Goal: Communication & Community: Answer question/provide support

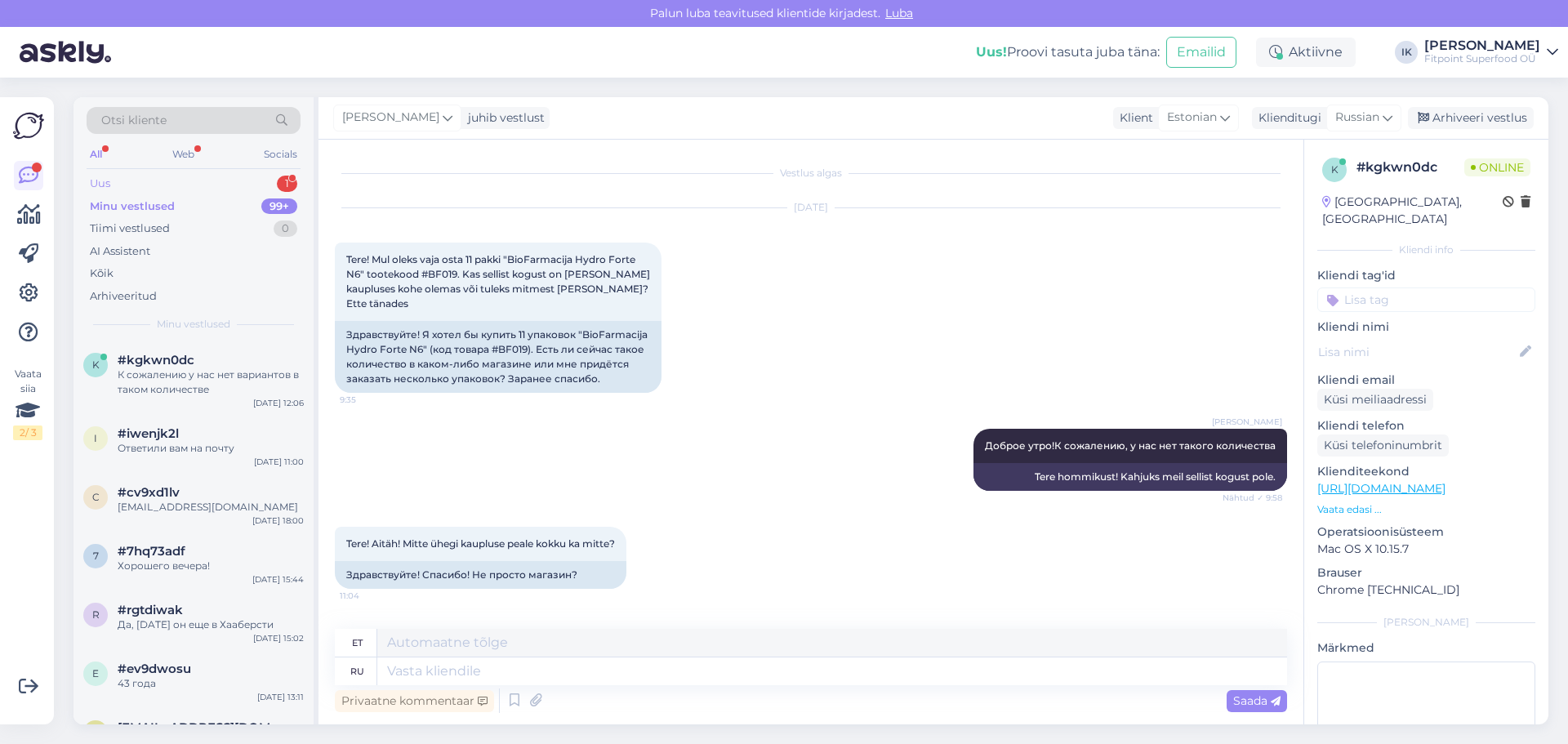
scroll to position [767, 0]
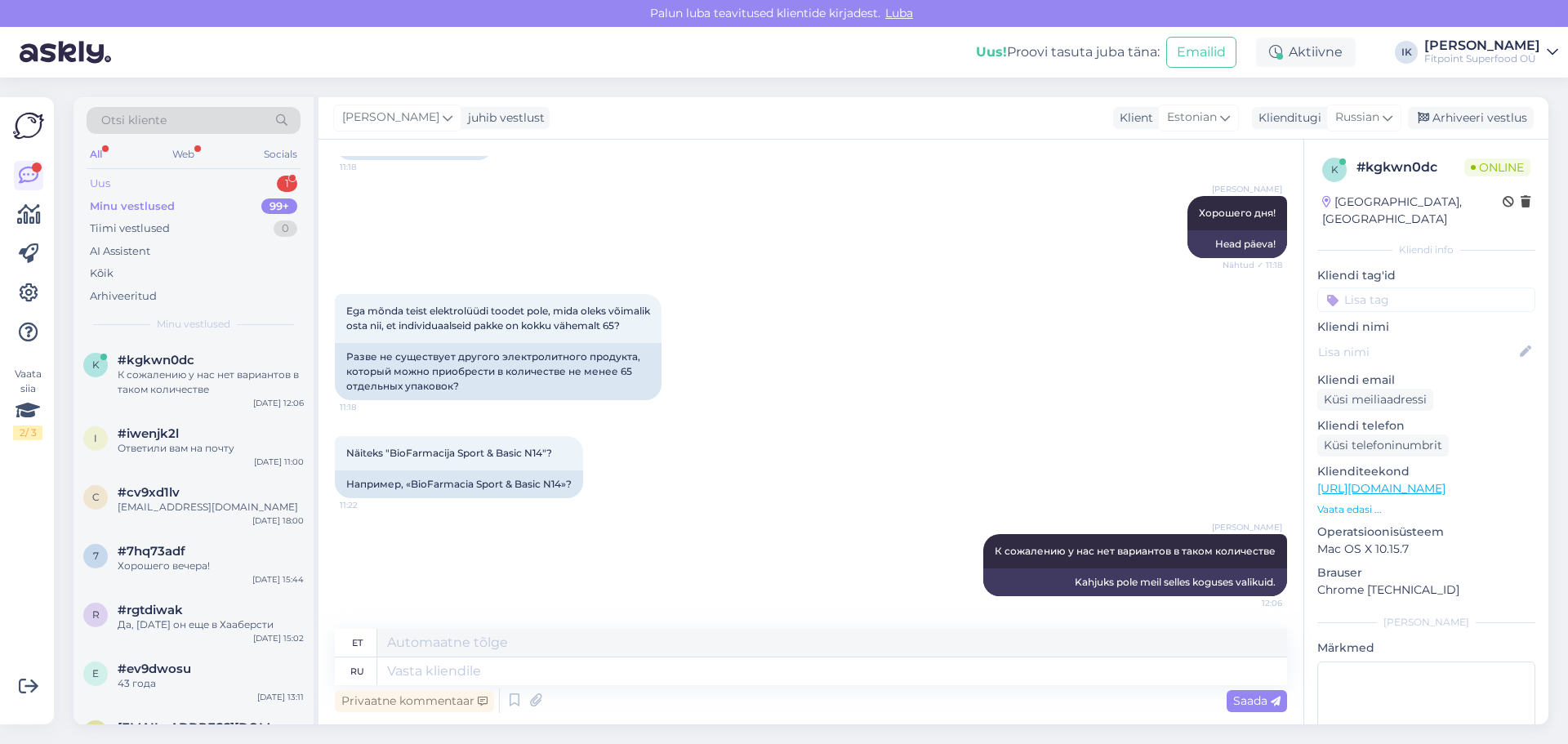
click at [140, 190] on div "Uus 1" at bounding box center [193, 184] width 214 height 23
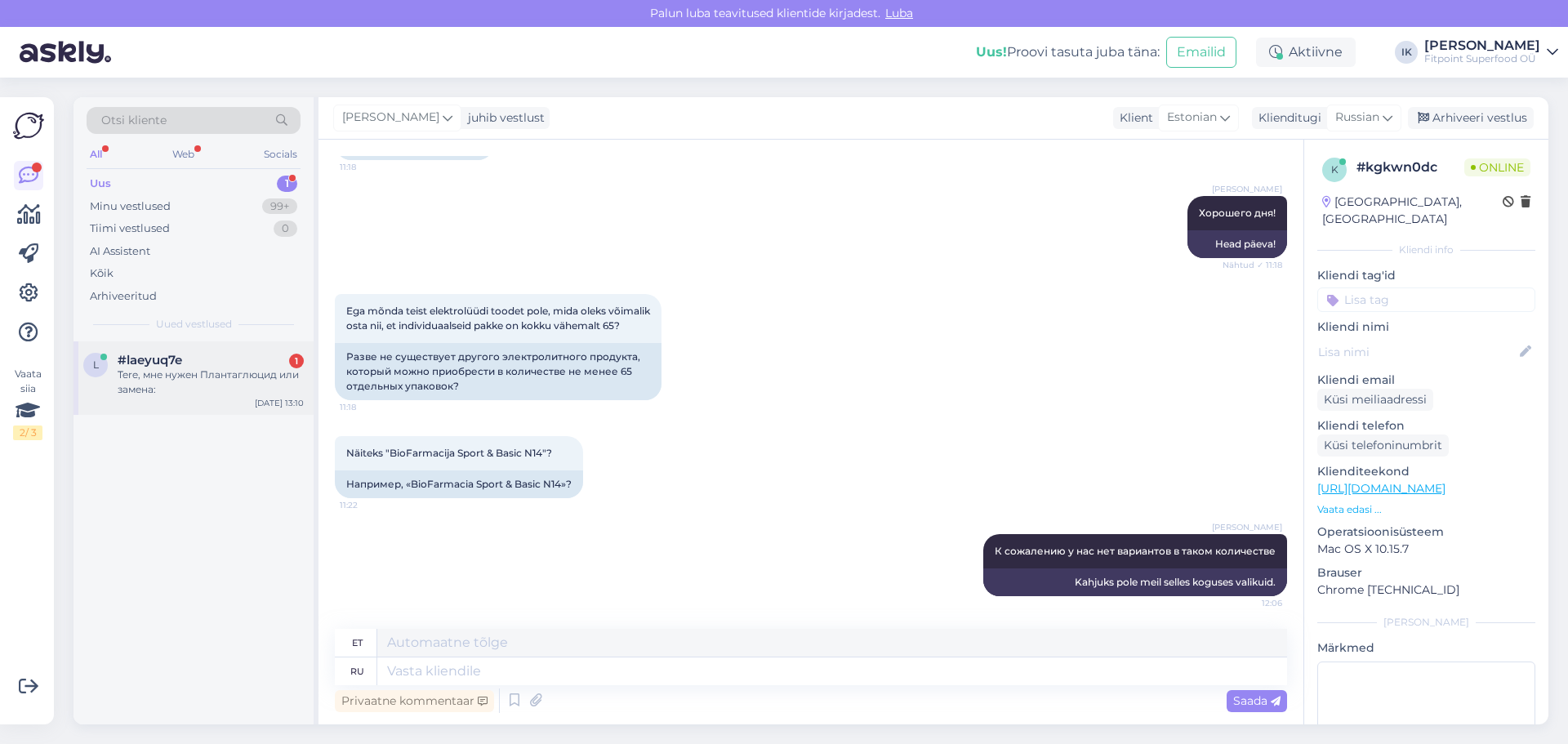
click at [166, 402] on div "l #laeyuq7e 1 Tere, мне нужен Плантаглюцид или замена: [DATE] 13:10" at bounding box center [193, 378] width 240 height 73
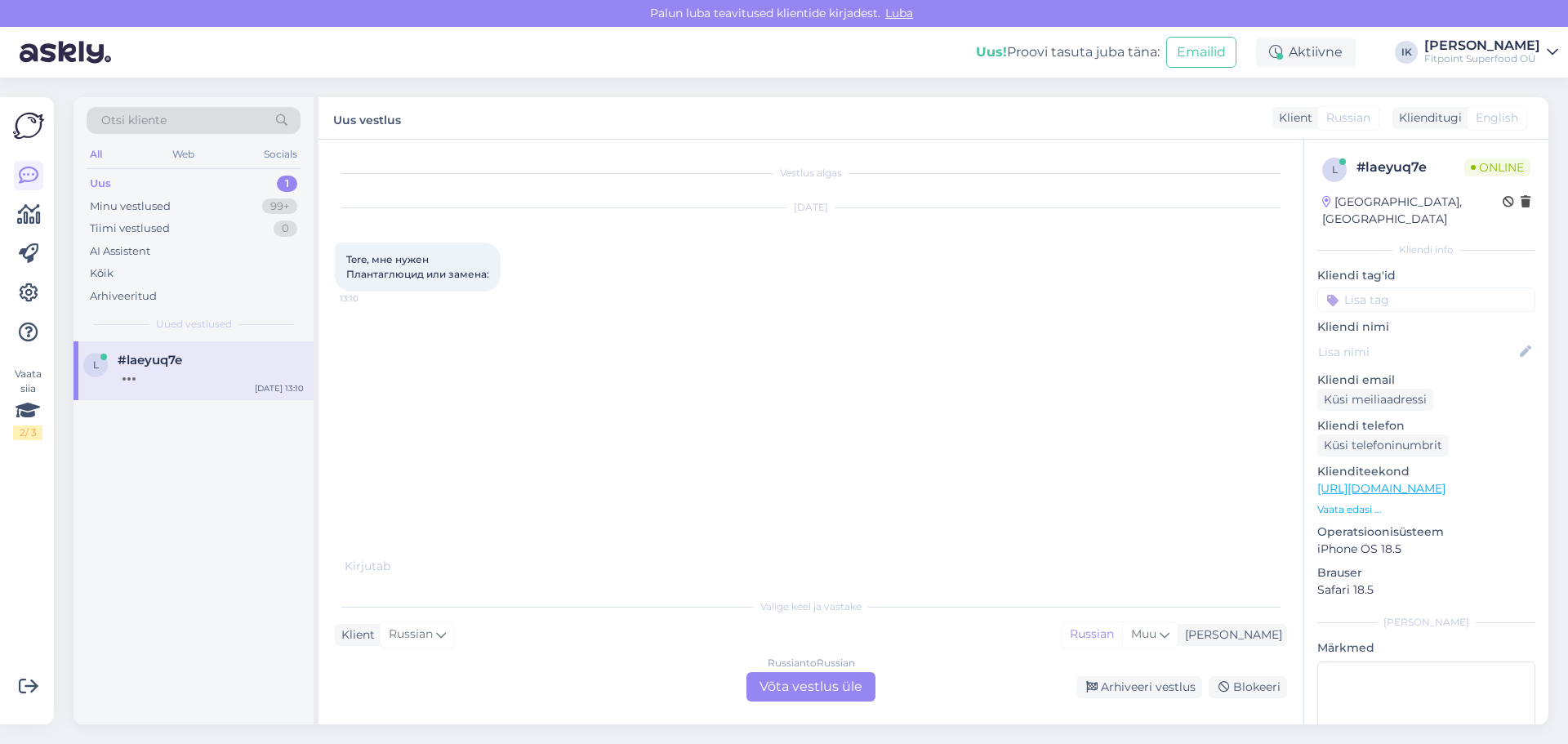
click at [806, 683] on div "Russian to Russian Võta vestlus üle" at bounding box center [811, 687] width 129 height 29
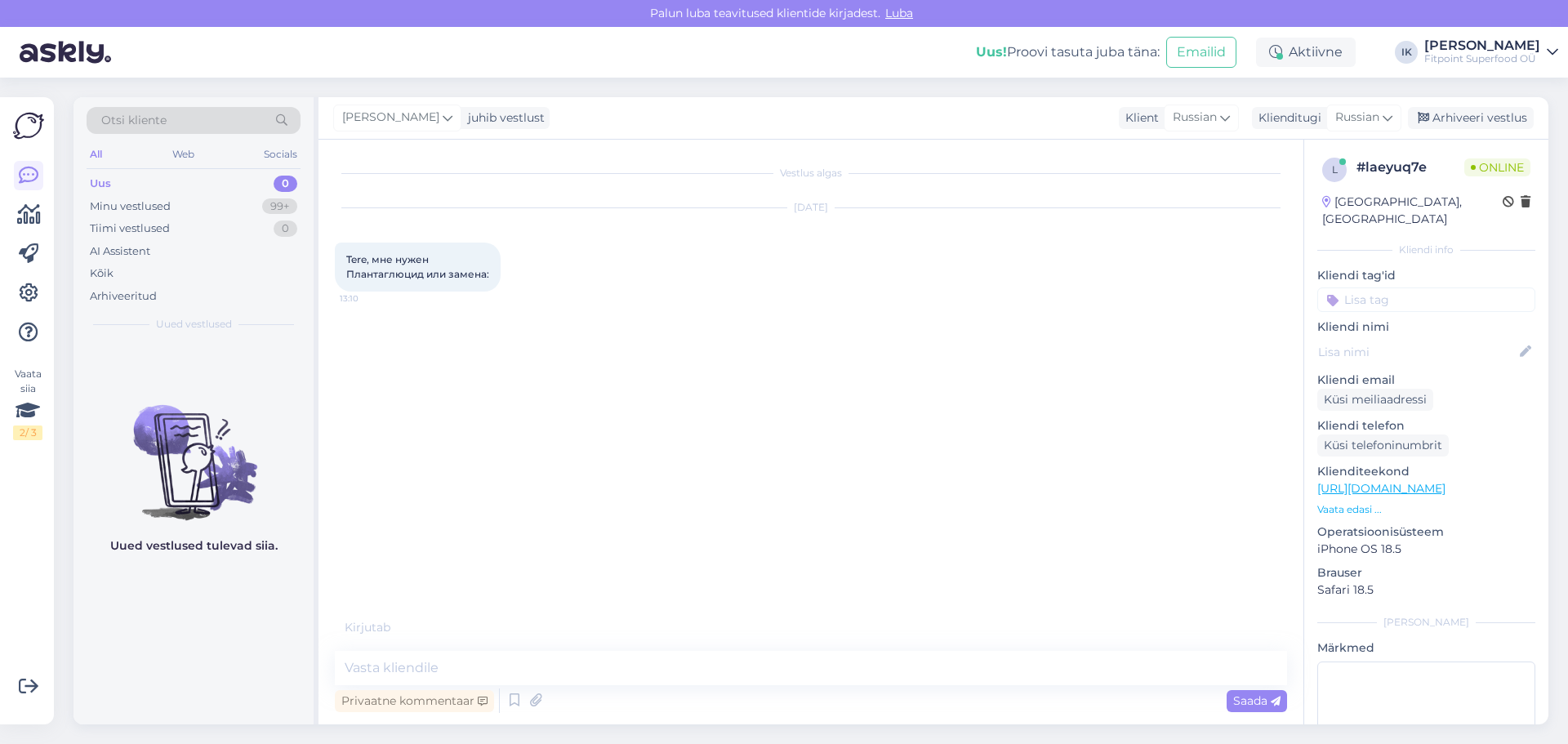
click at [384, 280] on div "Tere, мне нужен Плантаглюцид или замена: 13:10" at bounding box center [417, 267] width 166 height 49
click at [386, 274] on span "Tere, мне нужен Плантаглюцид или замена:" at bounding box center [417, 267] width 143 height 27
copy span "Плантаглюцид"
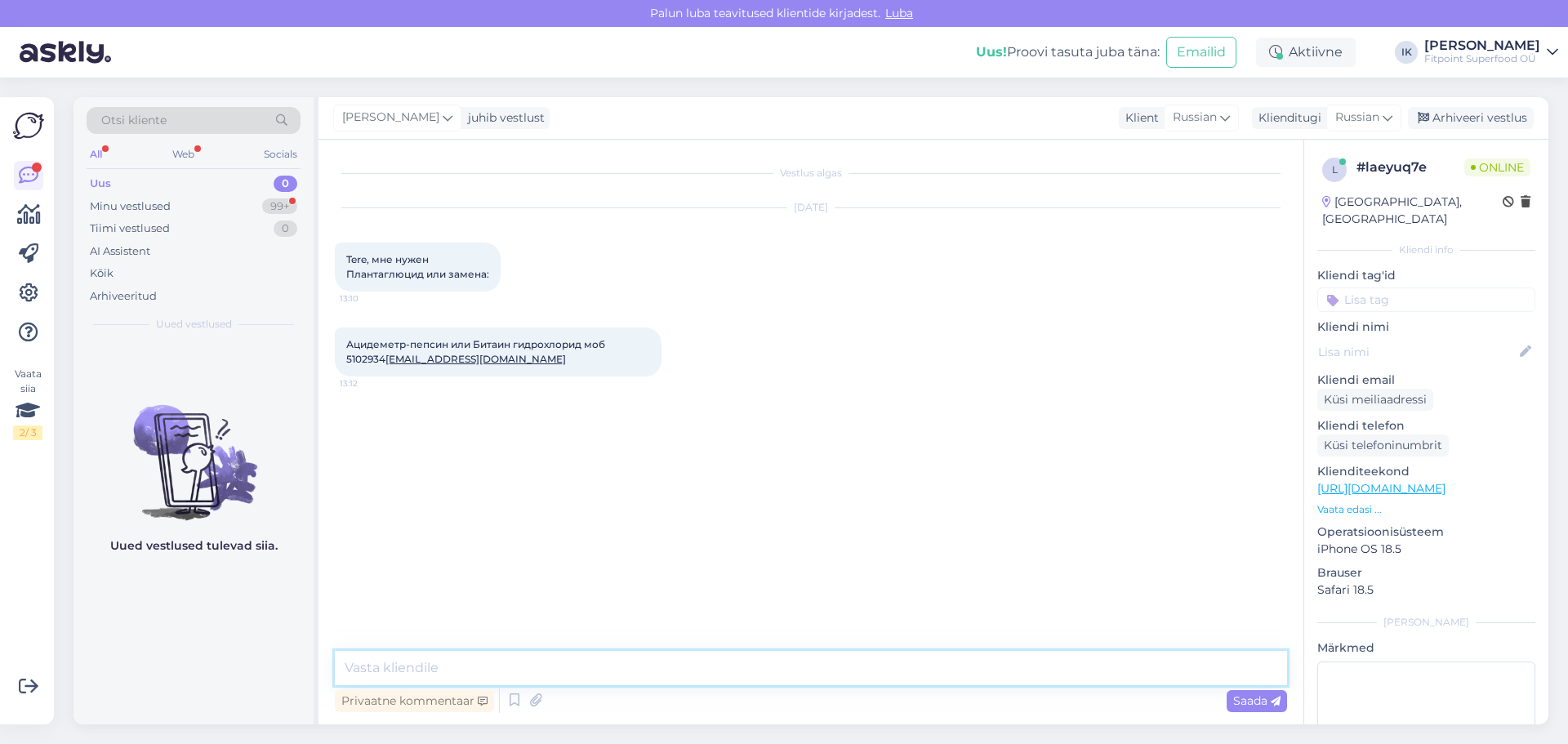
click at [446, 675] on textarea at bounding box center [810, 668] width 952 height 34
click at [443, 675] on textarea at bounding box center [810, 668] width 952 height 34
click at [433, 674] on textarea at bounding box center [810, 668] width 952 height 34
type textarea "Здравствуйте! Прошлый вариант Бетаина Вам не подошел?"
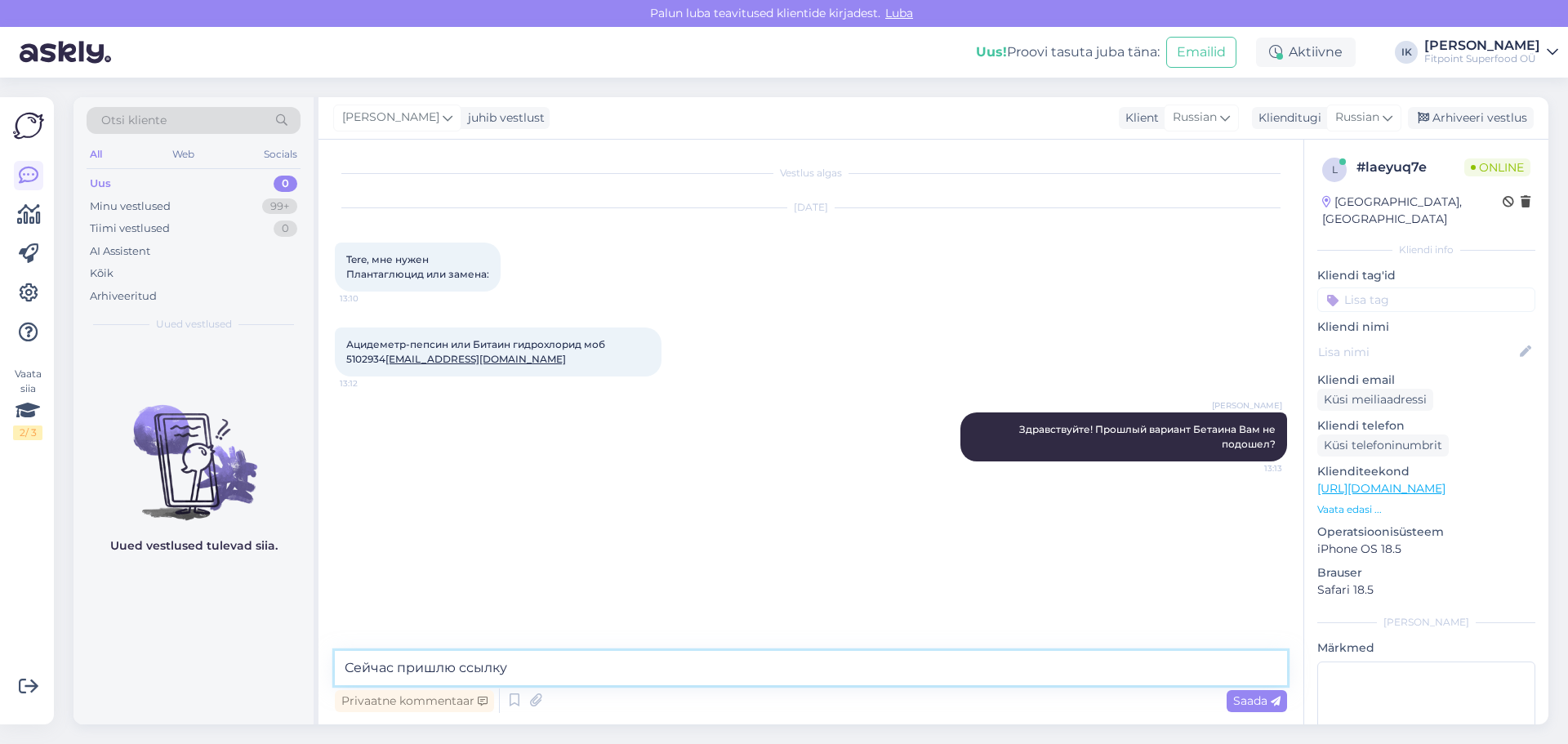
type textarea "Сейчас пришлю ссылку"
paste textarea "[URL][DOMAIN_NAME]"
type textarea "[URL][DOMAIN_NAME]"
click at [1248, 689] on div "Privaatne kommentaar Saada" at bounding box center [810, 701] width 952 height 31
click at [1248, 690] on div "Saada" at bounding box center [1257, 701] width 60 height 22
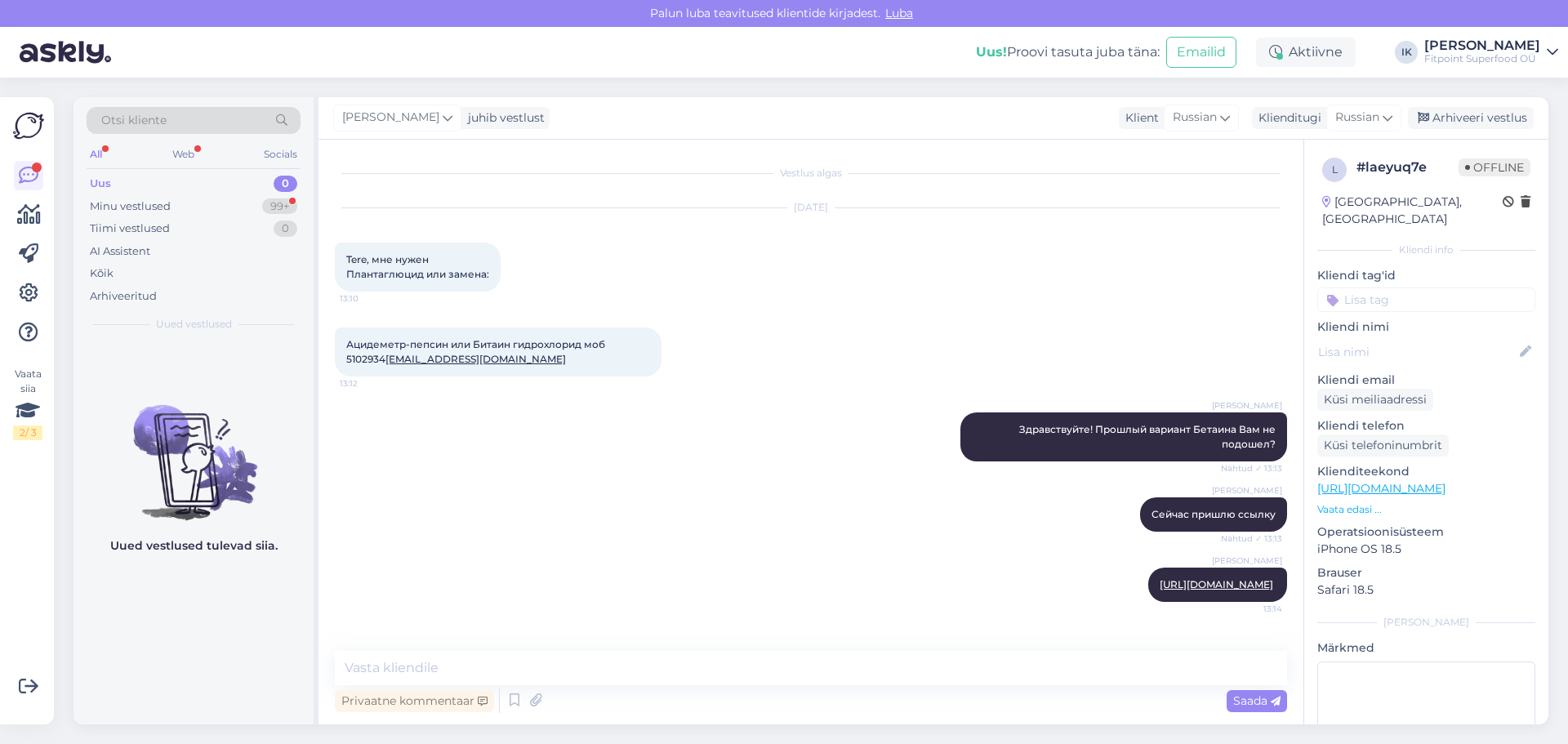
scroll to position [54, 0]
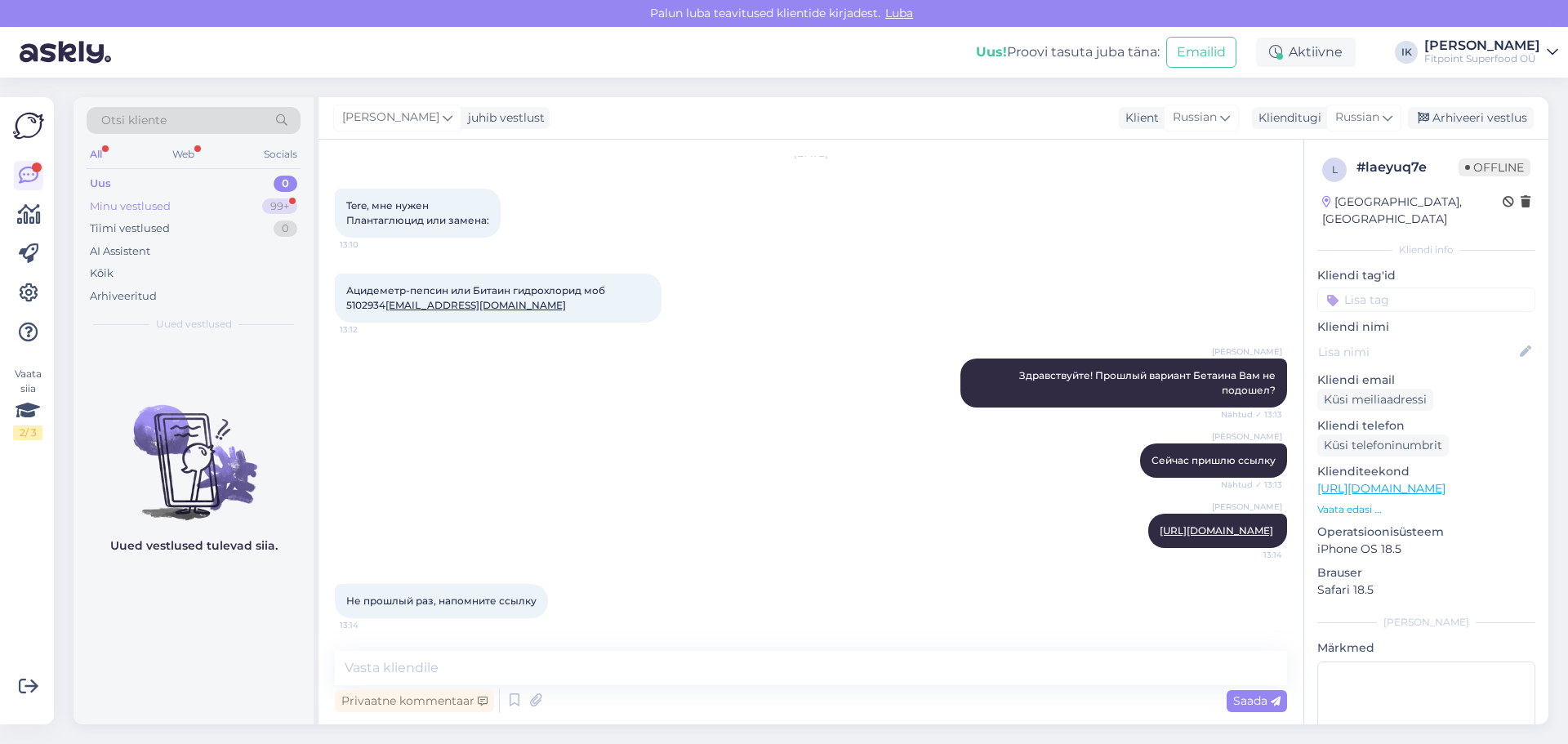
click at [101, 204] on div "Minu vestlused" at bounding box center [131, 207] width 81 height 17
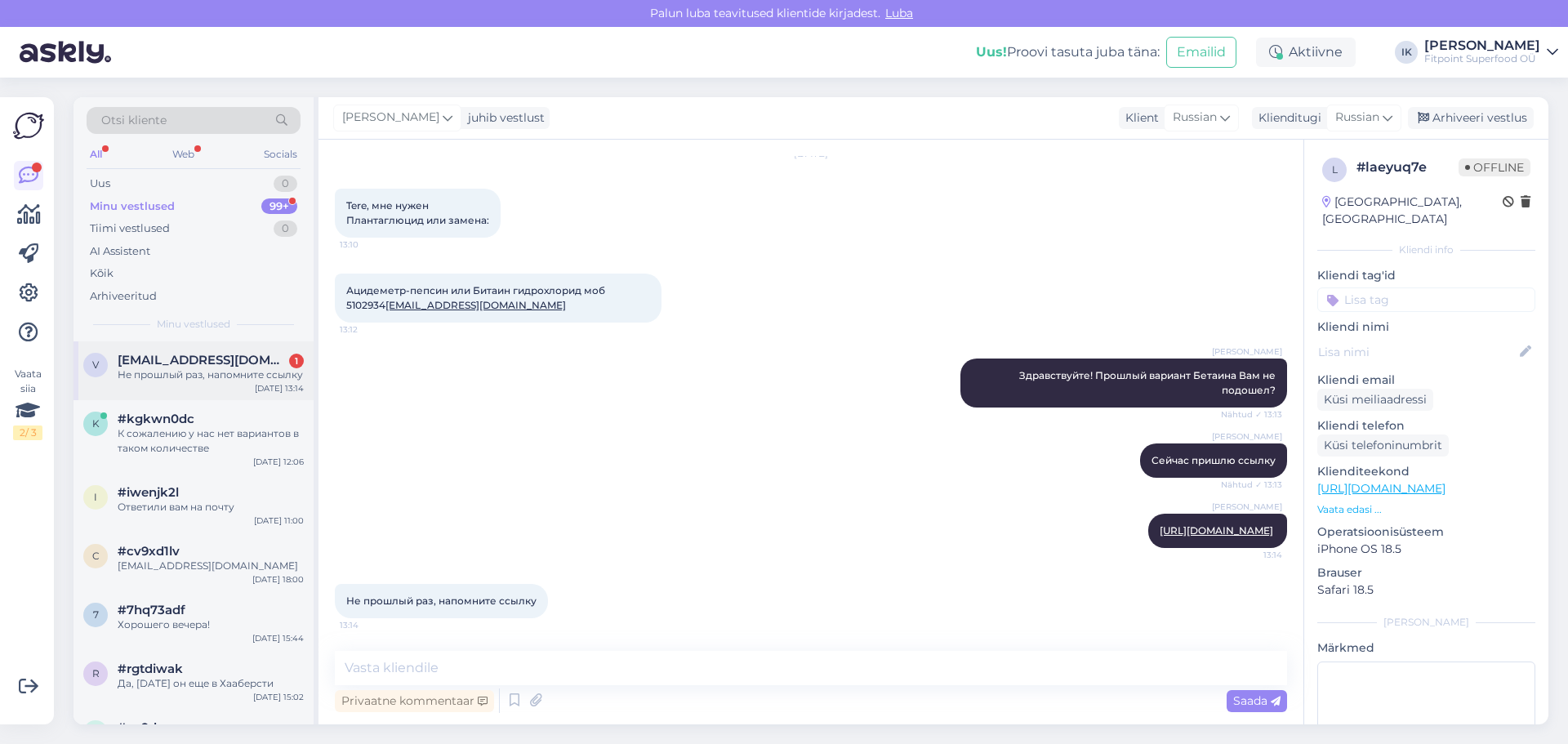
click at [251, 381] on div "Не прошлый раз, напомните ссылку" at bounding box center [210, 374] width 186 height 15
click at [280, 442] on div "К сожалению у нас нет вариантов в таком количестве" at bounding box center [210, 440] width 186 height 29
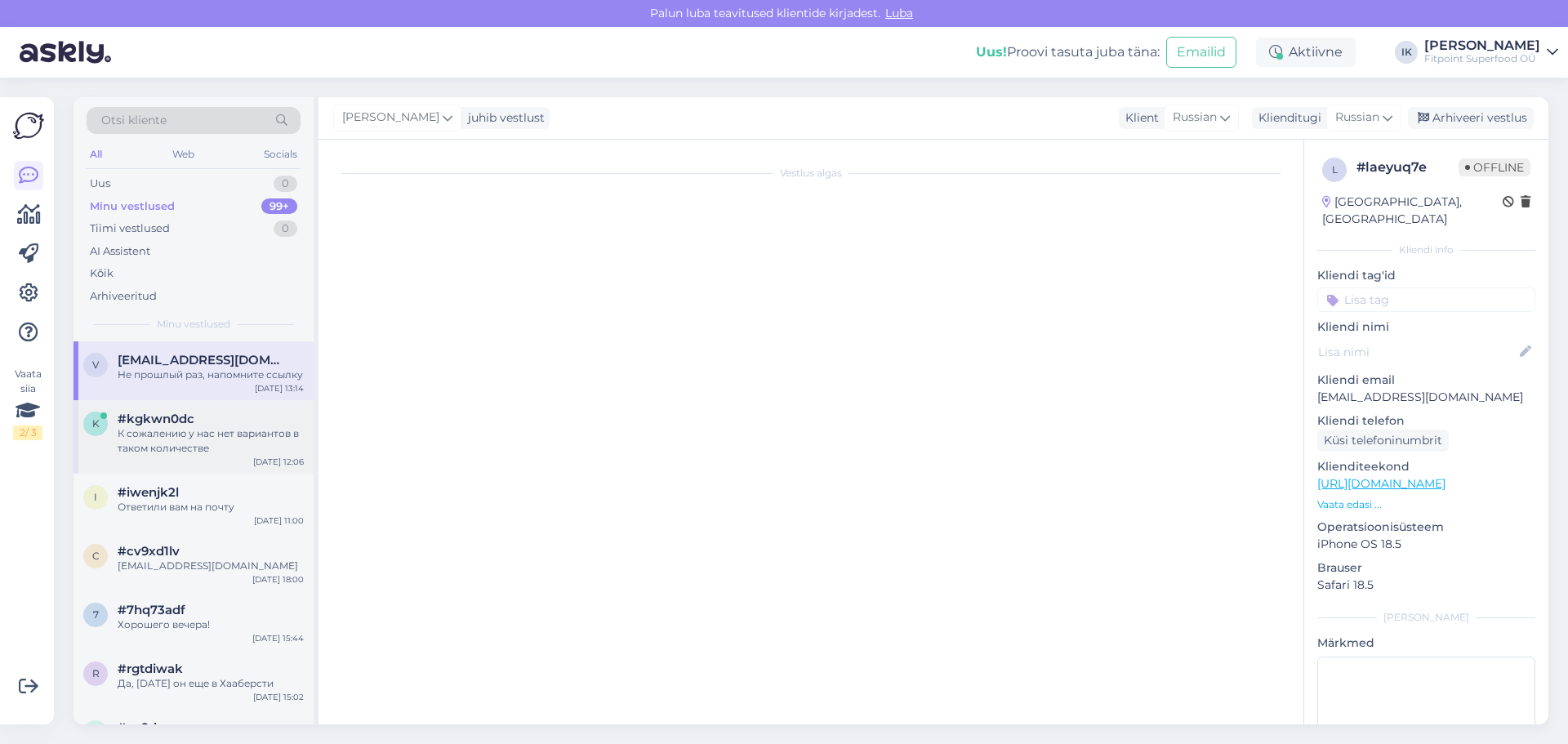
scroll to position [767, 0]
